Goal: Use online tool/utility: Utilize a website feature to perform a specific function

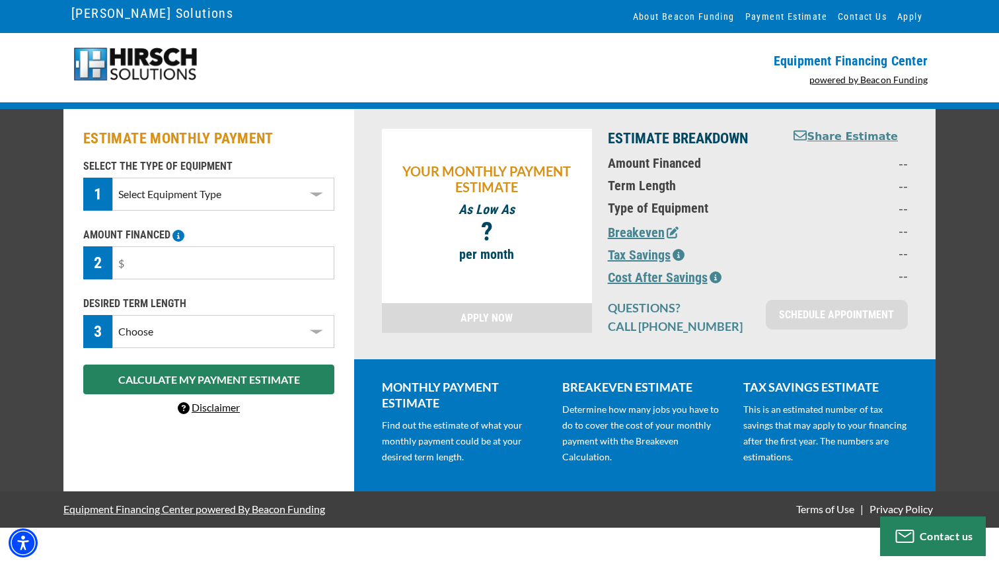
click at [254, 205] on select "Select Equipment Type DTG Printing Embroidery Screen Printing Software and Auto…" at bounding box center [223, 194] width 222 height 33
select select "1"
click at [112, 178] on select "Select Equipment Type DTG Printing Embroidery Screen Printing Software and Auto…" at bounding box center [223, 194] width 222 height 33
click at [224, 268] on input "text" at bounding box center [223, 262] width 222 height 33
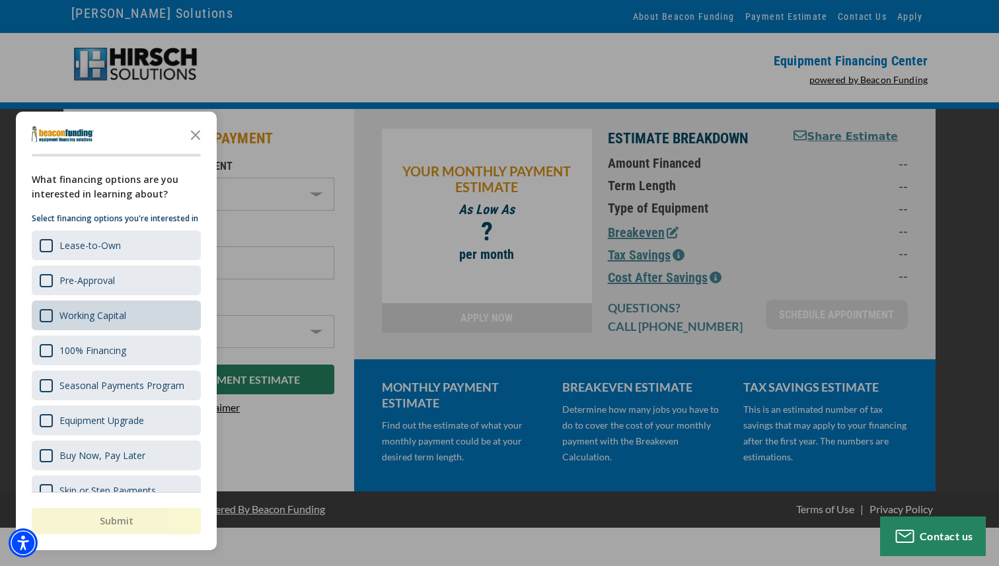
scroll to position [37, 0]
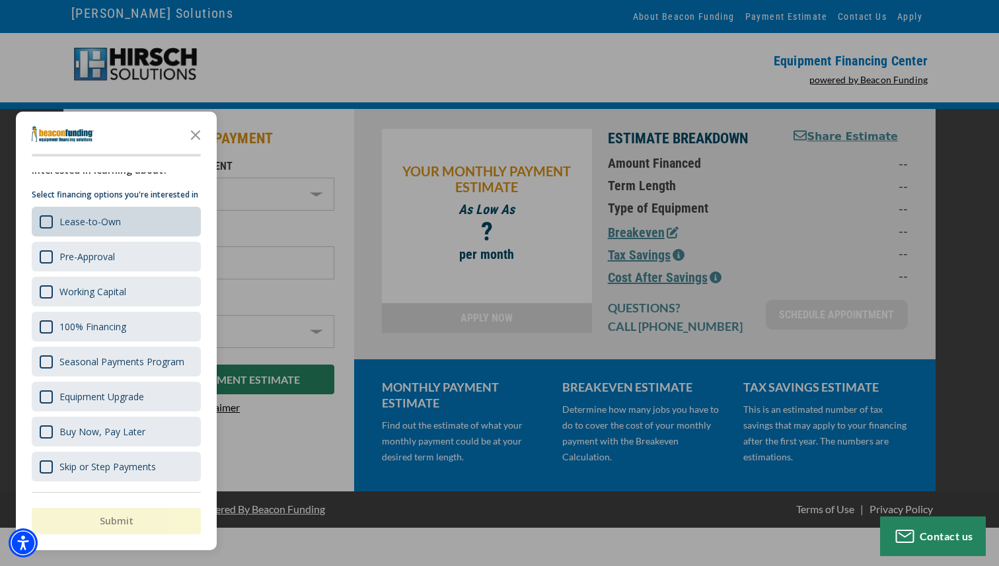
click at [112, 231] on div "Lease-to-Own" at bounding box center [116, 222] width 169 height 30
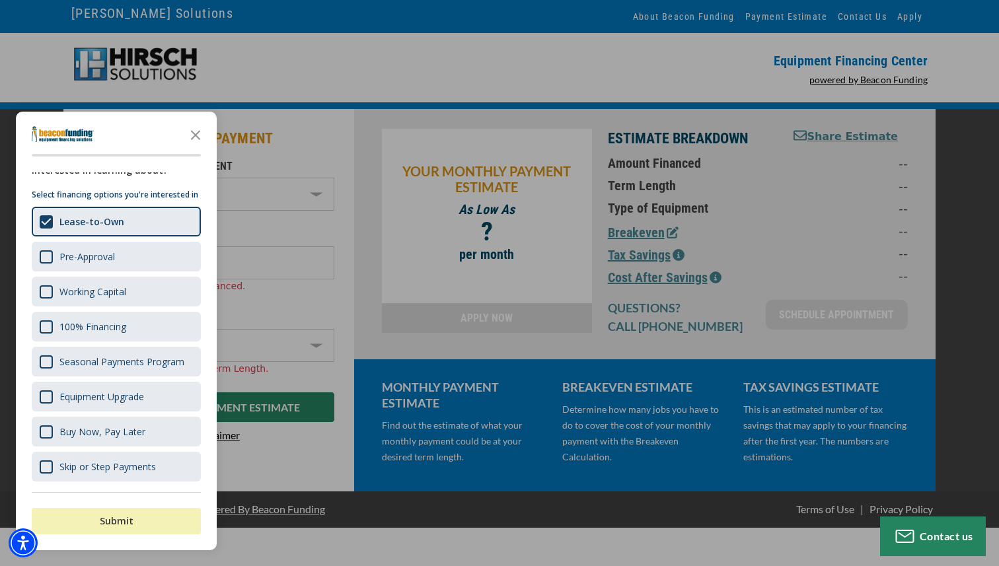
click at [144, 521] on button "Submit" at bounding box center [116, 521] width 169 height 26
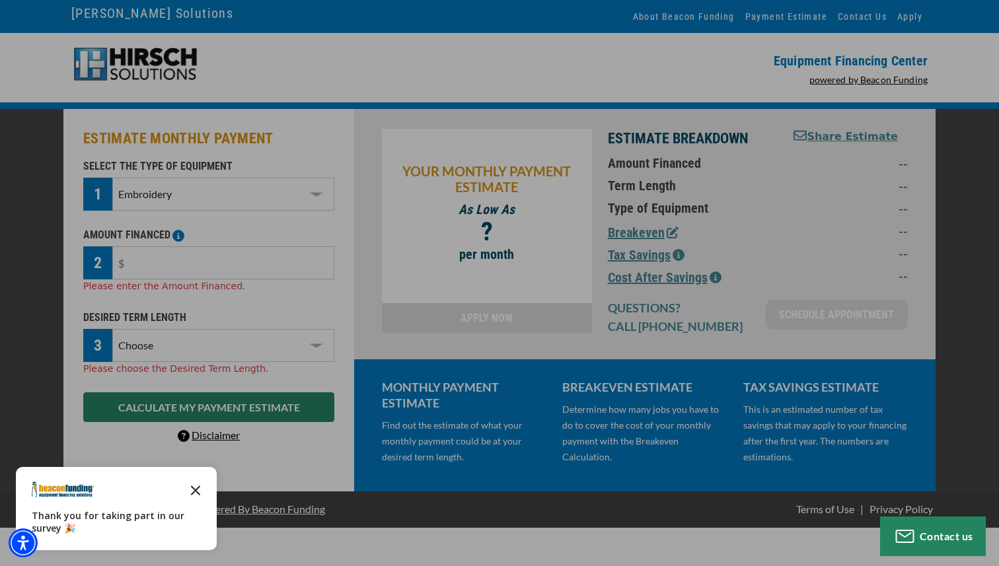
click at [194, 484] on icon "Close the survey" at bounding box center [195, 489] width 26 height 26
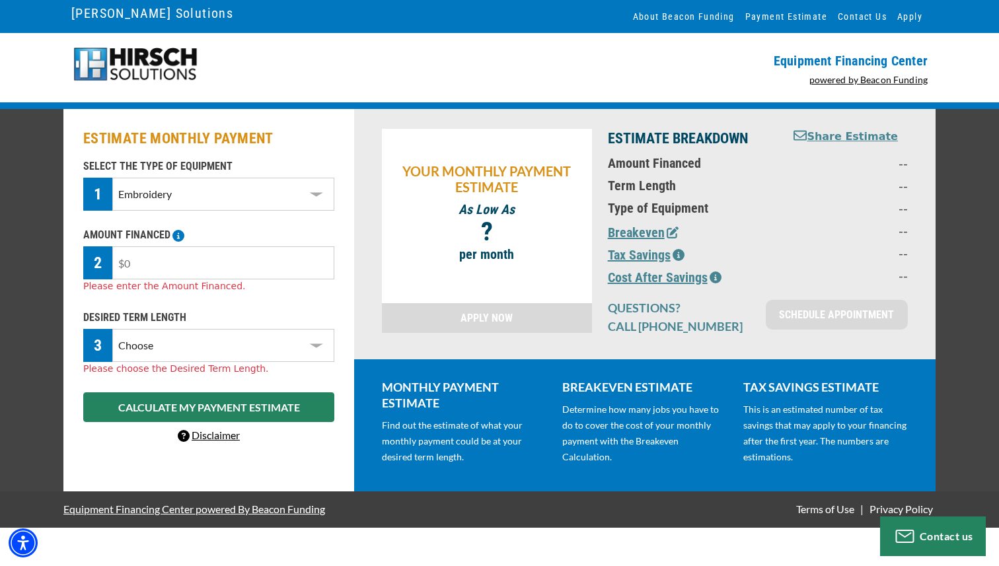
click at [178, 262] on input "text" at bounding box center [223, 262] width 222 height 33
type input "$500"
click at [182, 339] on div "DESIRED TERM LENGTH 3 Choose 36 Months 48 Months 60 Months Please choose the De…" at bounding box center [208, 343] width 267 height 66
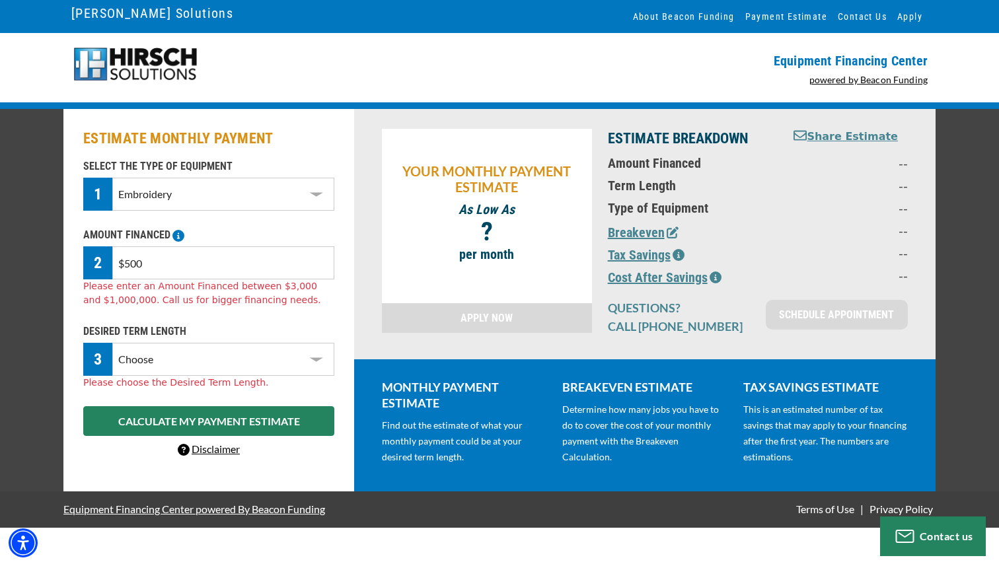
select select "60"
click at [112, 343] on select "Choose 36 Months 48 Months 60 Months" at bounding box center [223, 359] width 222 height 33
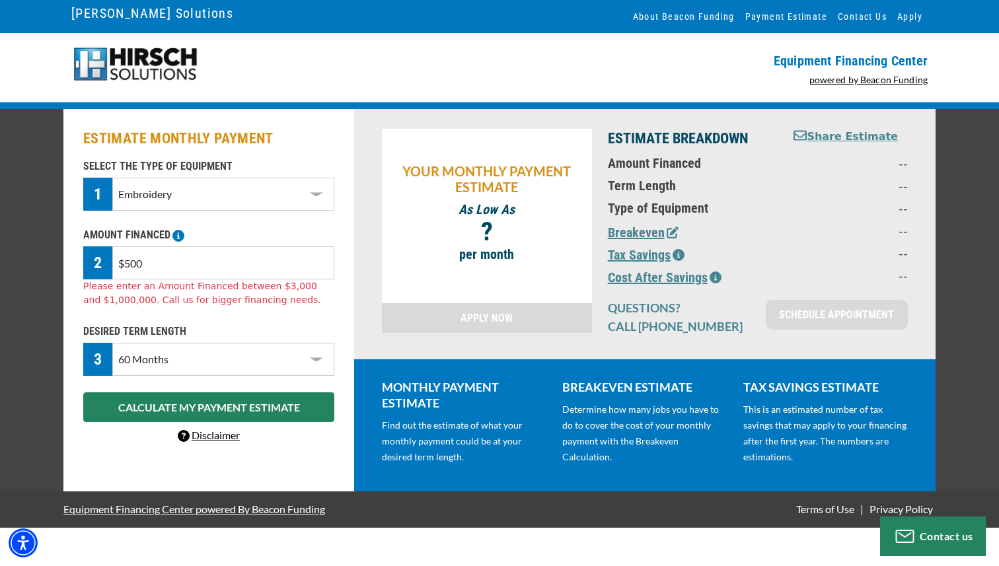
click at [189, 262] on input "$500" at bounding box center [223, 262] width 222 height 33
